Goal: Task Accomplishment & Management: Use online tool/utility

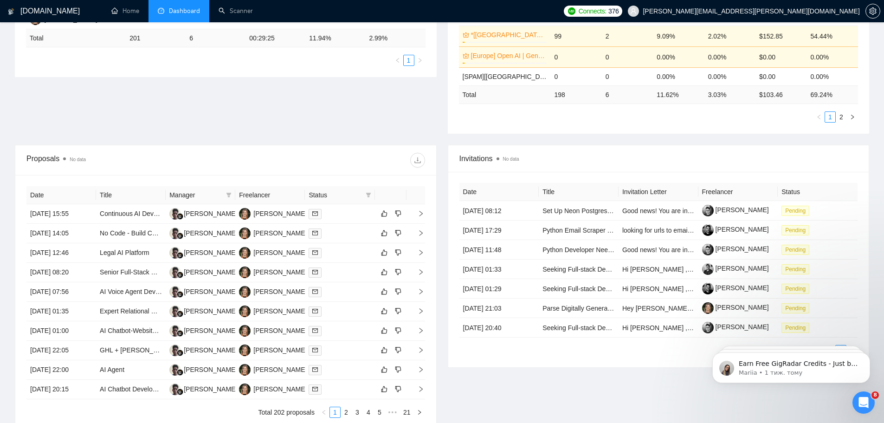
scroll to position [3468, 0]
click at [241, 13] on link "Scanner" at bounding box center [236, 11] width 34 height 8
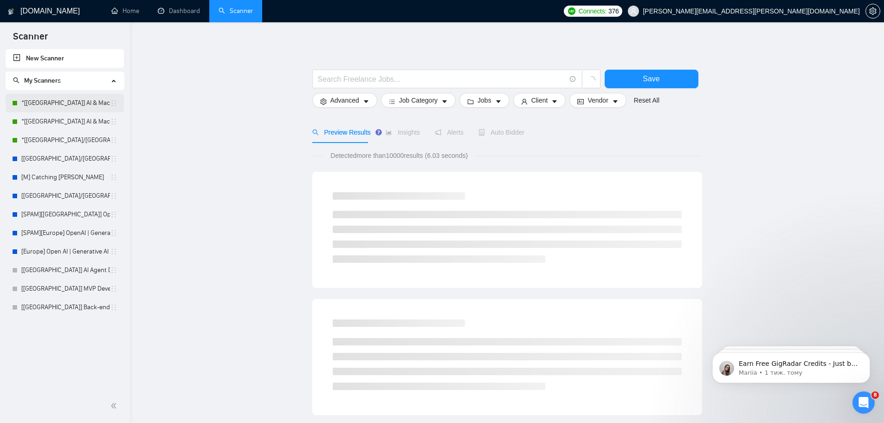
click at [54, 104] on link "*[[GEOGRAPHIC_DATA]] AI & Machine Learning Software" at bounding box center [65, 103] width 89 height 19
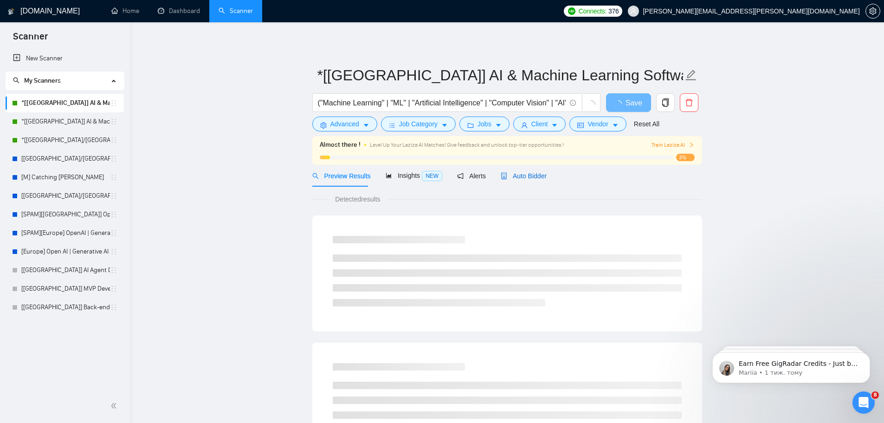
click at [534, 176] on span "Auto Bidder" at bounding box center [524, 175] width 46 height 7
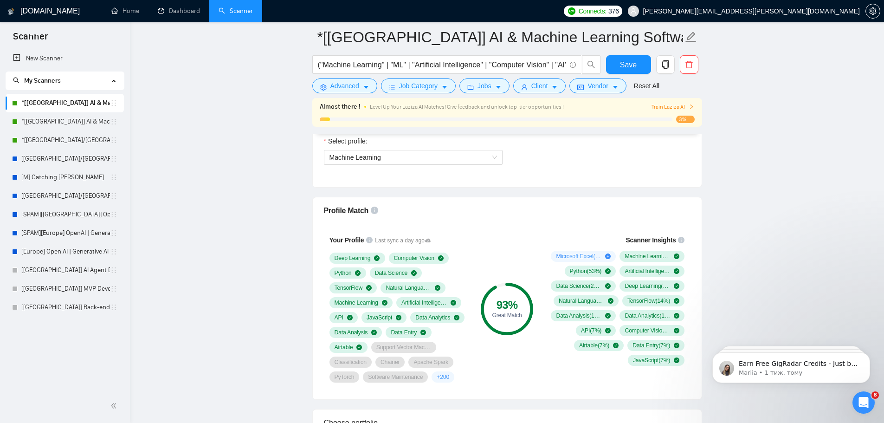
scroll to position [464, 0]
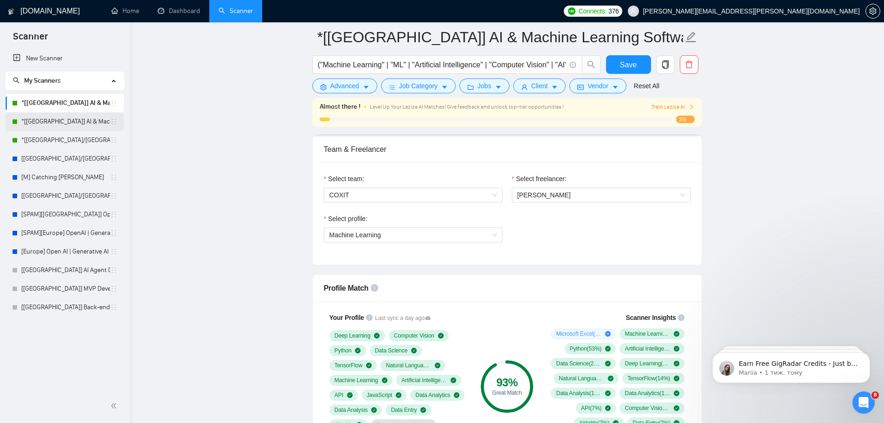
click at [50, 119] on link "*[[GEOGRAPHIC_DATA]] AI & Machine Learning Software" at bounding box center [65, 121] width 89 height 19
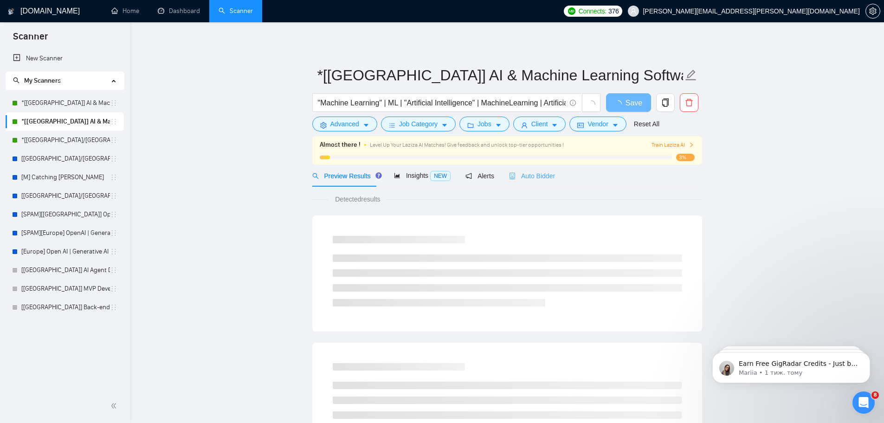
click at [531, 169] on div "Auto Bidder" at bounding box center [532, 176] width 46 height 22
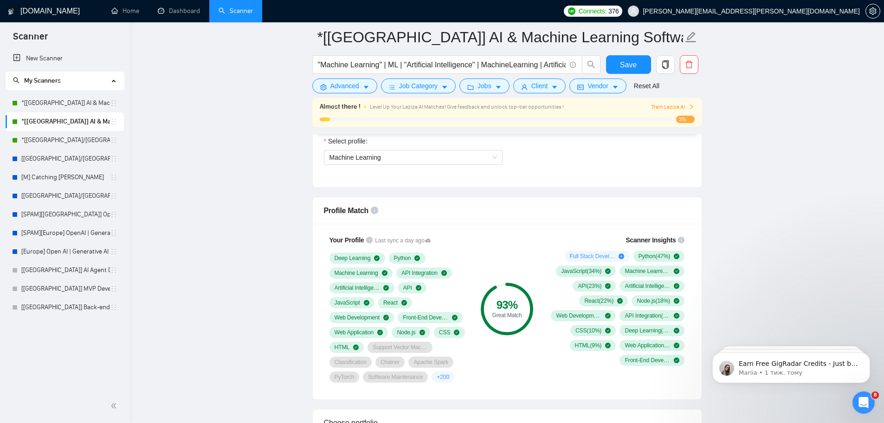
scroll to position [619, 0]
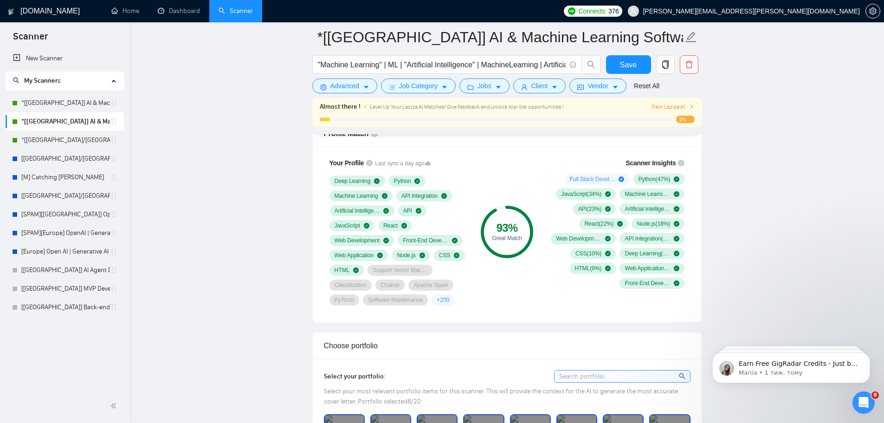
drag, startPoint x: 48, startPoint y: 138, endPoint x: 300, endPoint y: 137, distance: 252.5
click at [48, 138] on link "*[[GEOGRAPHIC_DATA]/[GEOGRAPHIC_DATA]] AI Agent Development" at bounding box center [65, 140] width 89 height 19
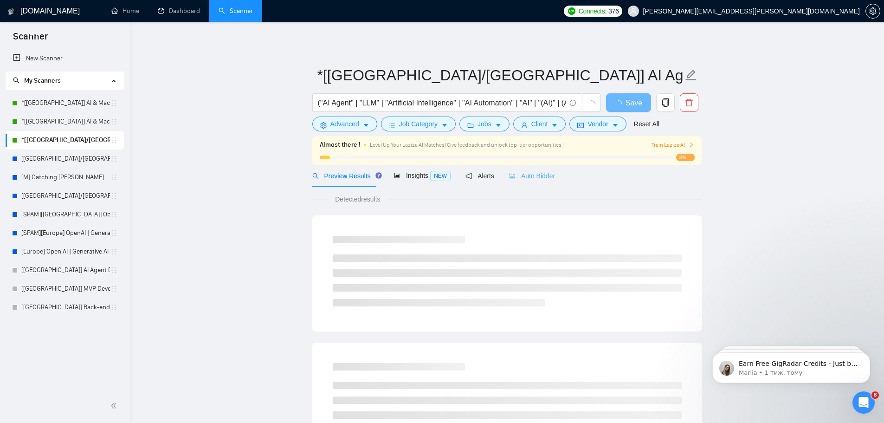
click at [538, 187] on div "Auto Bidder" at bounding box center [532, 176] width 46 height 22
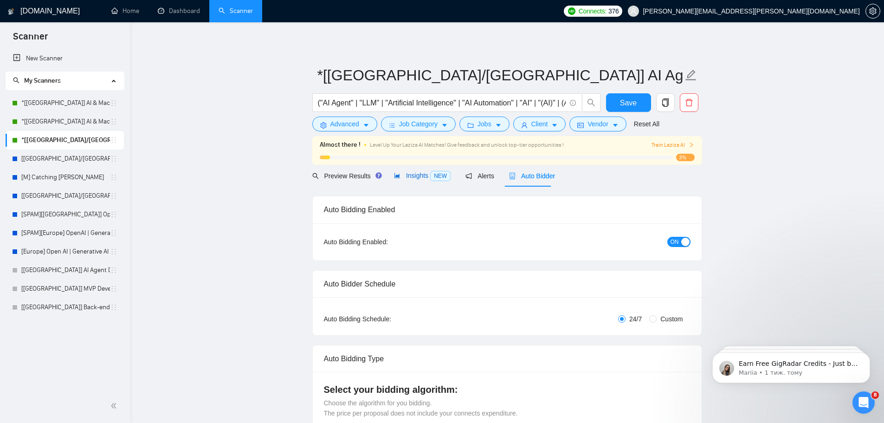
click at [407, 178] on span "Insights NEW" at bounding box center [422, 175] width 57 height 7
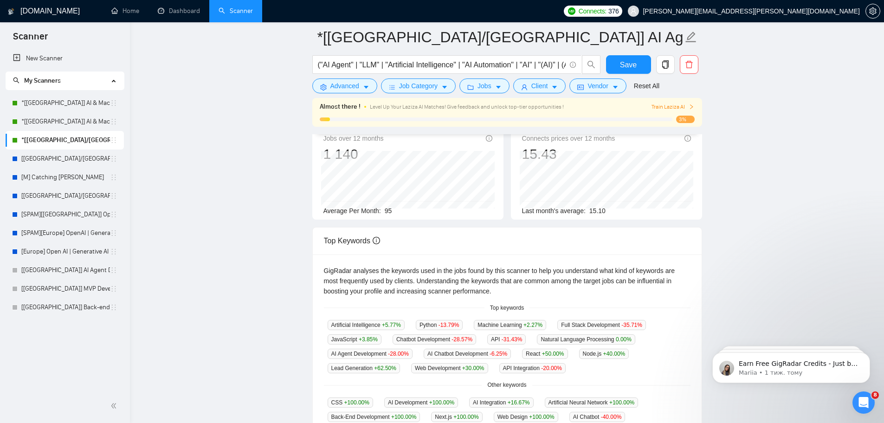
scroll to position [155, 0]
